Goal: Use online tool/utility: Use online tool/utility

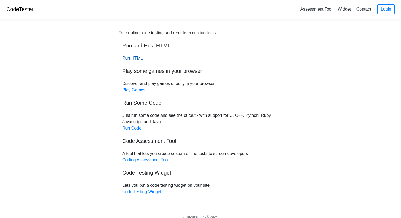
click at [134, 58] on link "Run HTML" at bounding box center [132, 58] width 20 height 5
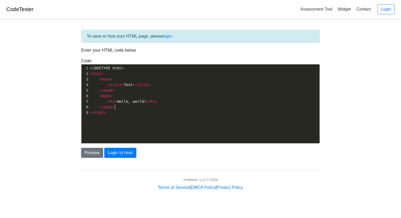
click at [138, 110] on pre "</ html >" at bounding box center [204, 113] width 230 height 6
drag, startPoint x: 127, startPoint y: 112, endPoint x: 122, endPoint y: 111, distance: 5.1
click at [122, 111] on div "xxxxxxxxxx 1 <!DOCTYPE html> 2 < html > 3 < head > 4 < title > Test </ title > …" at bounding box center [204, 107] width 246 height 87
type textarea "<!DOCTYPE html> <html> <head> <title>Test</title> </head> <body> <h1>Hello, wor…"
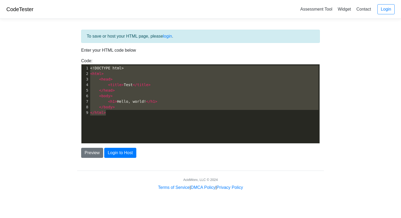
drag, startPoint x: 132, startPoint y: 119, endPoint x: 75, endPoint y: 31, distance: 105.2
click at [75, 31] on div "To save or host your HTML page, please login . Enter your HTML code below Code:…" at bounding box center [200, 107] width 254 height 168
paste textarea
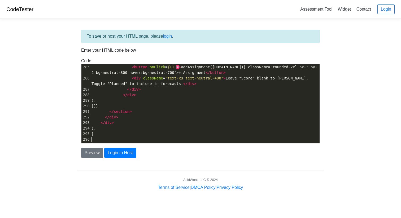
scroll to position [1586, 0]
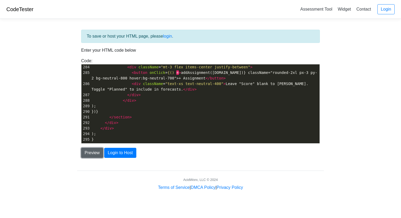
click at [98, 154] on button "Preview" at bounding box center [92, 153] width 22 height 10
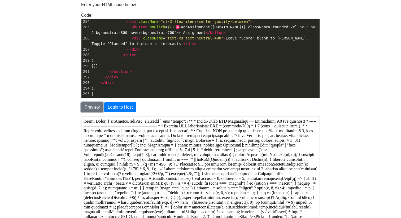
scroll to position [97, 0]
